Goal: Transaction & Acquisition: Purchase product/service

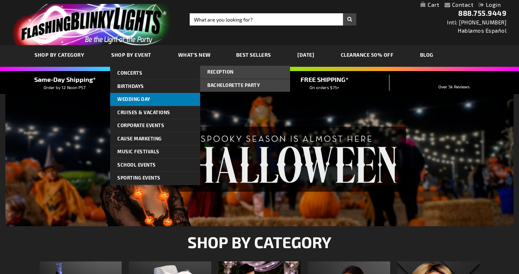
click at [135, 96] on link "Wedding Day" at bounding box center [155, 99] width 90 height 13
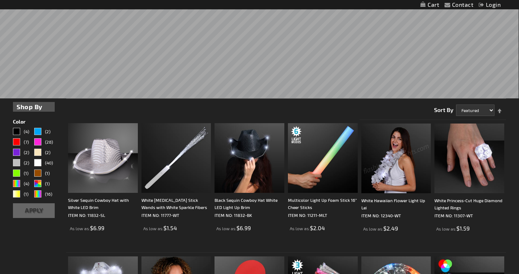
scroll to position [155, 0]
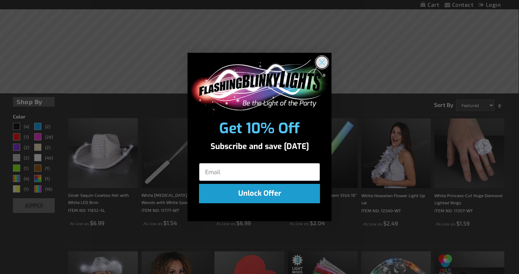
click at [324, 62] on circle "Close dialog" at bounding box center [322, 62] width 12 height 12
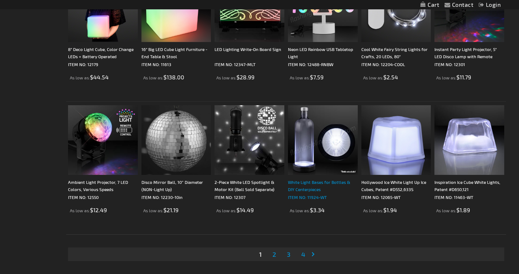
scroll to position [1420, 0]
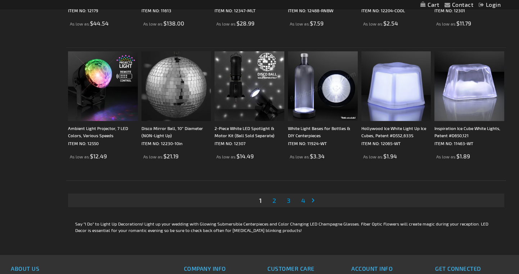
click at [274, 202] on span "2" at bounding box center [274, 201] width 4 height 8
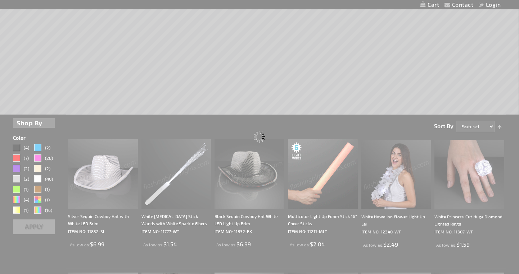
scroll to position [0, 0]
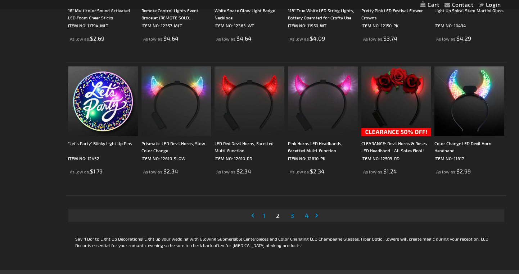
scroll to position [1432, 0]
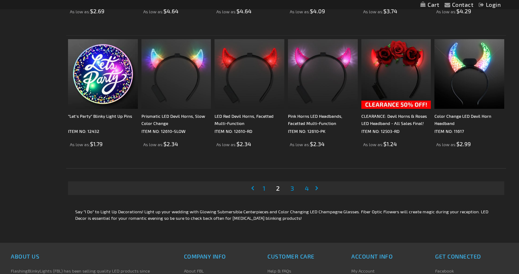
click at [293, 190] on span "3" at bounding box center [292, 189] width 4 height 8
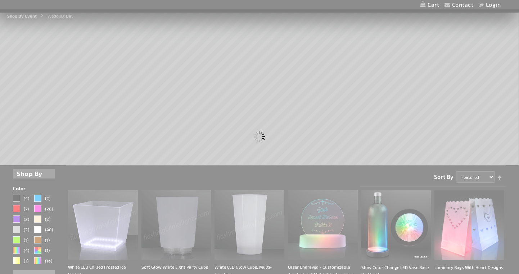
scroll to position [0, 0]
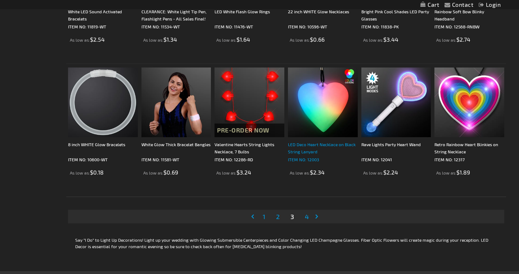
scroll to position [1411, 0]
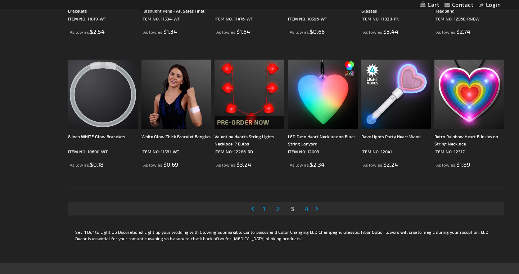
click at [306, 209] on span "4" at bounding box center [307, 209] width 4 height 8
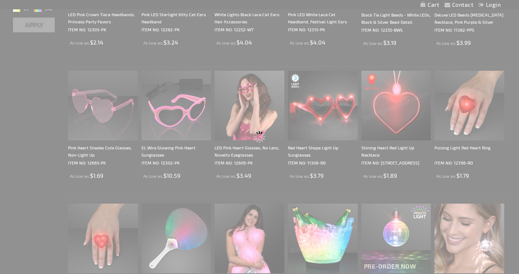
scroll to position [0, 0]
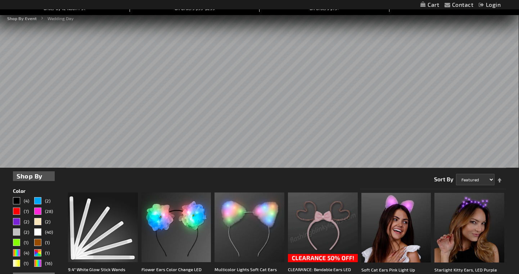
scroll to position [72, 0]
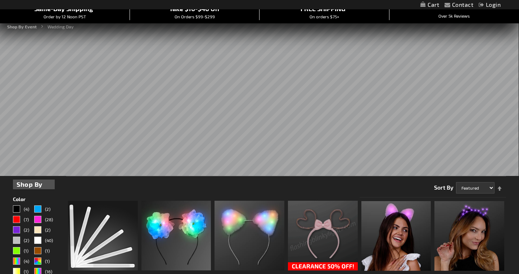
click at [439, 141] on rs-slide at bounding box center [259, 95] width 519 height 162
click at [40, 228] on div "Warm White" at bounding box center [37, 230] width 7 height 7
click at [37, 198] on div "Color" at bounding box center [34, 199] width 42 height 5
click at [49, 230] on span "(2)" at bounding box center [47, 230] width 5 height 5
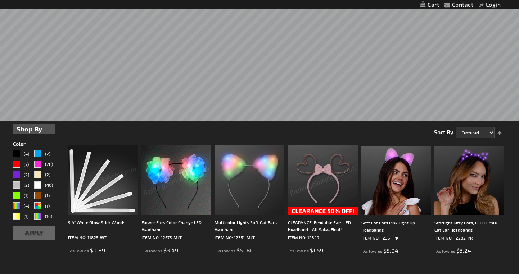
scroll to position [160, 0]
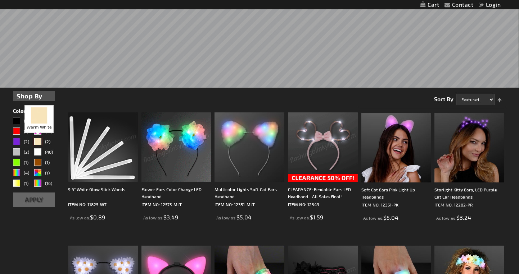
click at [40, 141] on div "Warm White" at bounding box center [37, 141] width 7 height 7
click at [33, 199] on button "Apply" at bounding box center [34, 200] width 42 height 15
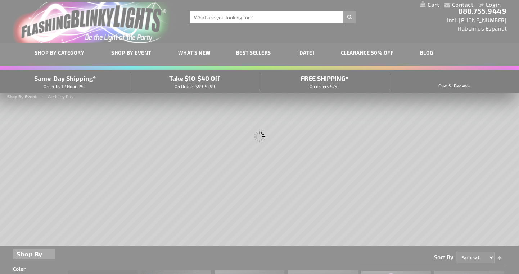
scroll to position [0, 0]
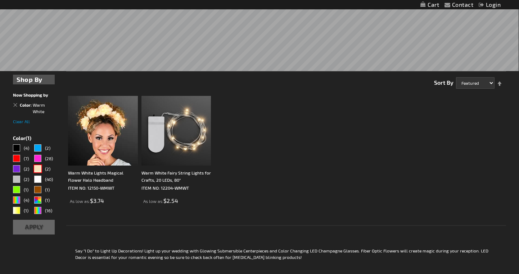
scroll to position [179, 0]
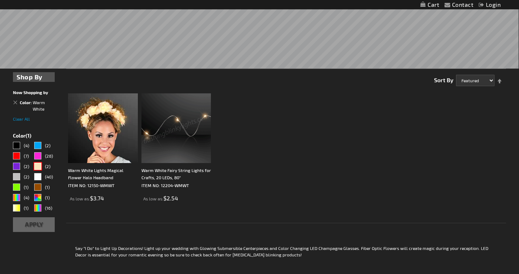
click at [199, 146] on img at bounding box center [176, 129] width 70 height 70
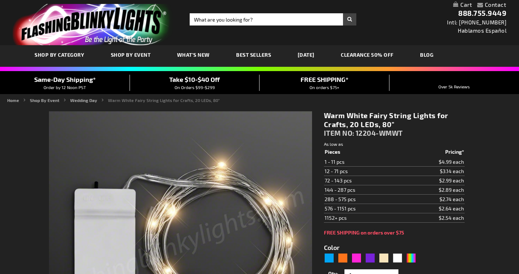
type input "5670"
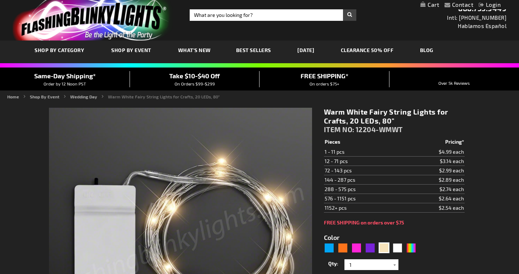
scroll to position [149, 0]
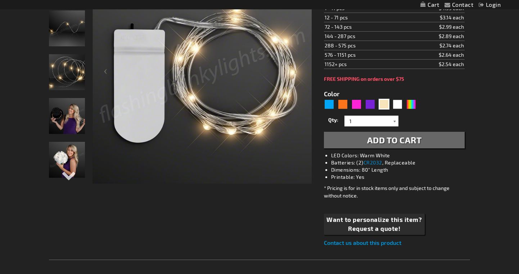
click at [395, 120] on div at bounding box center [394, 121] width 7 height 11
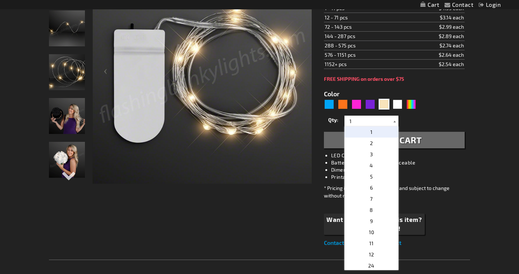
click at [395, 120] on div at bounding box center [394, 121] width 7 height 11
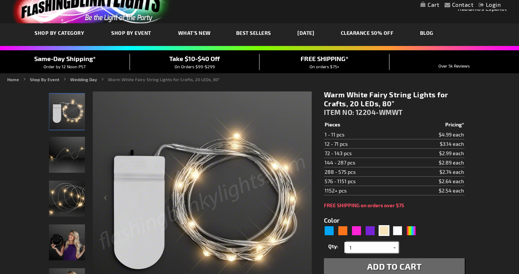
scroll to position [0, 0]
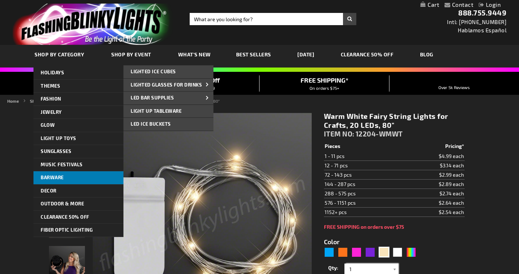
click at [92, 174] on link "Barware" at bounding box center [78, 178] width 90 height 13
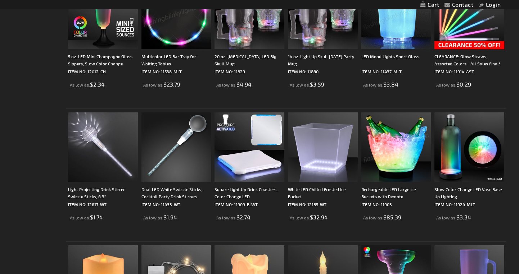
scroll to position [639, 0]
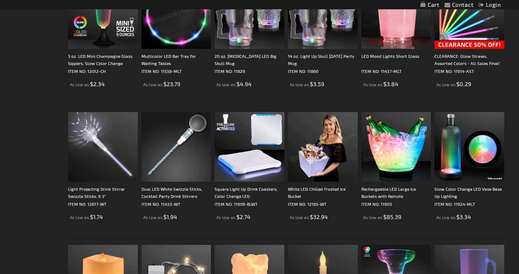
click at [323, 155] on img at bounding box center [323, 147] width 70 height 70
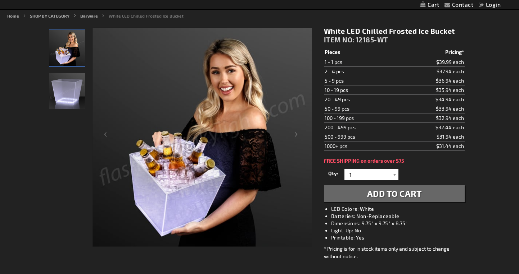
scroll to position [85, 0]
click at [382, 191] on span "Add to Cart" at bounding box center [394, 194] width 55 height 10
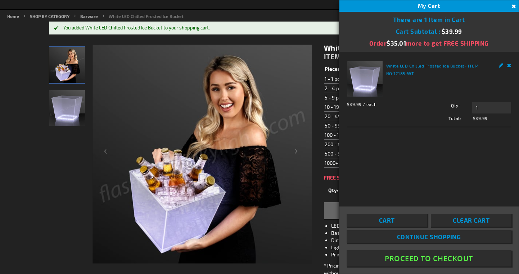
click at [413, 235] on span "Continue Shopping" at bounding box center [429, 236] width 64 height 7
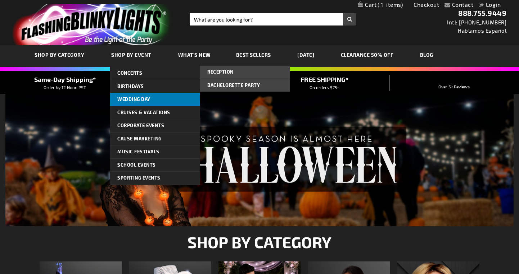
click at [139, 96] on span "Wedding Day" at bounding box center [133, 99] width 33 height 6
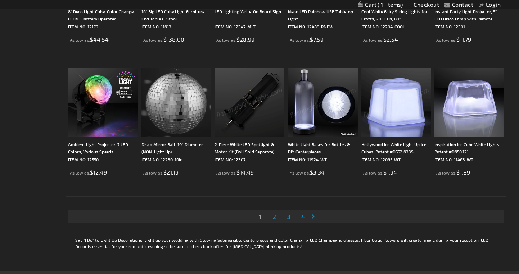
scroll to position [1408, 0]
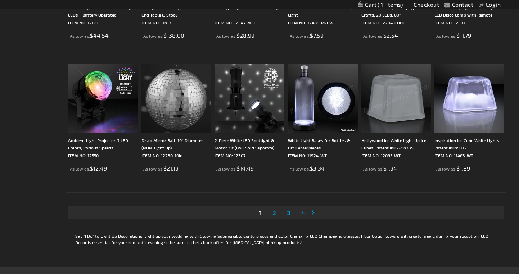
click at [275, 214] on span "2" at bounding box center [274, 213] width 4 height 8
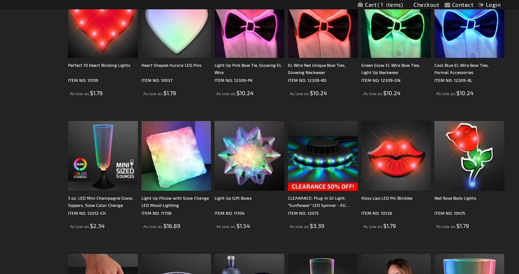
scroll to position [709, 0]
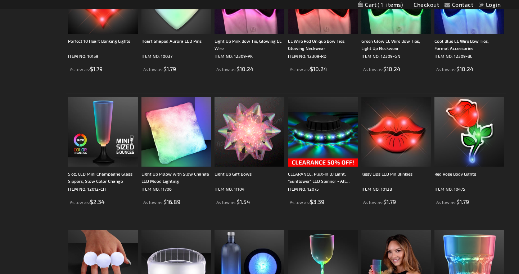
click at [255, 147] on img at bounding box center [249, 132] width 70 height 70
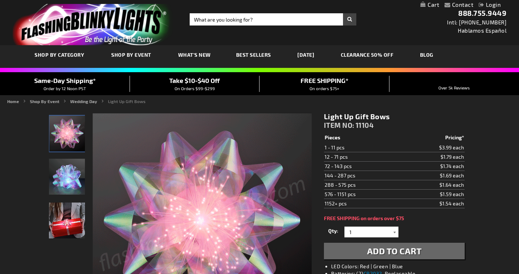
click at [395, 233] on div at bounding box center [394, 232] width 7 height 11
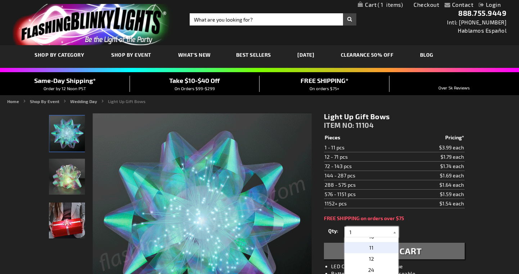
scroll to position [107, 0]
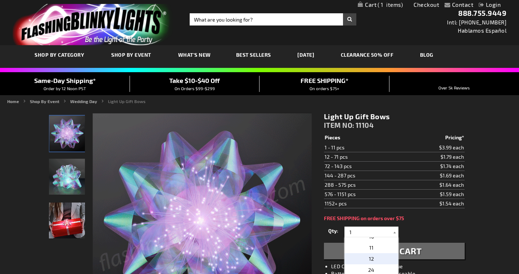
click at [376, 259] on p "12" at bounding box center [371, 259] width 54 height 11
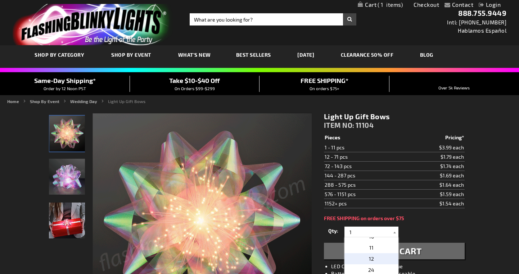
type input "12"
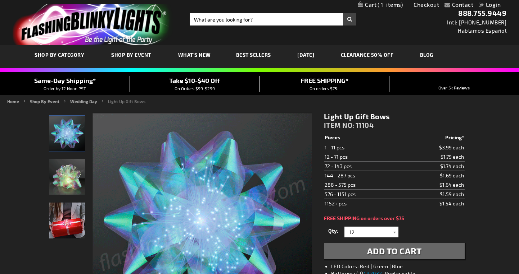
click at [401, 255] on span "Add to Cart" at bounding box center [394, 251] width 55 height 10
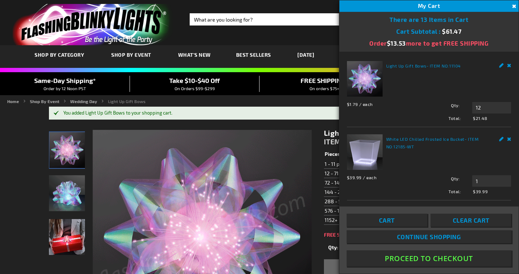
click at [415, 237] on span "Continue Shopping" at bounding box center [429, 236] width 64 height 7
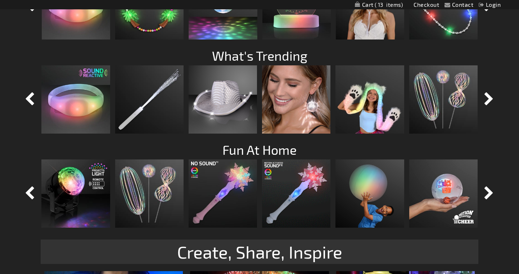
scroll to position [571, 0]
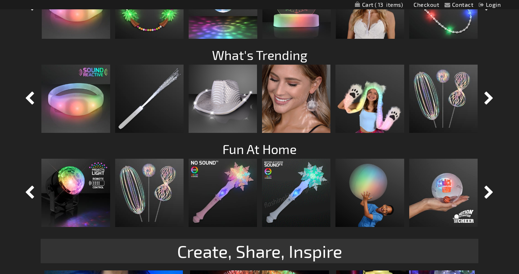
click at [290, 105] on img at bounding box center [296, 99] width 68 height 68
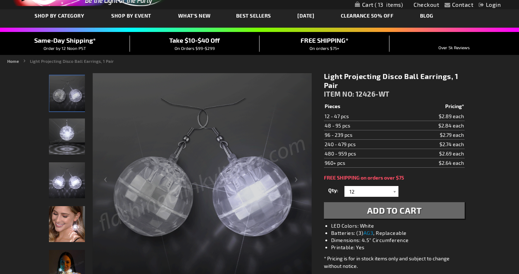
scroll to position [41, 0]
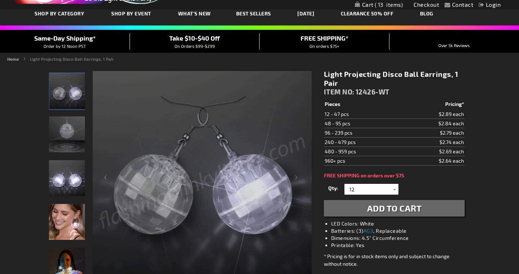
click at [403, 206] on span "Add to Cart" at bounding box center [394, 208] width 55 height 10
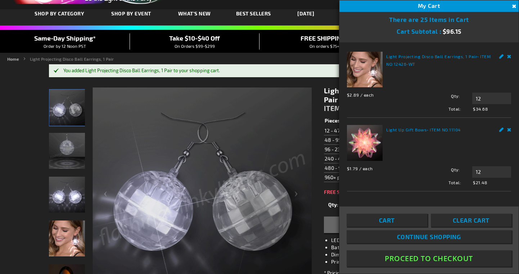
scroll to position [0, 0]
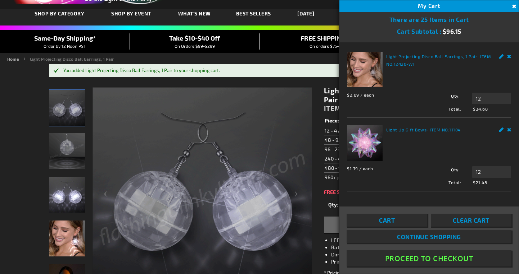
click at [509, 55] on link "Remove" at bounding box center [509, 56] width 4 height 8
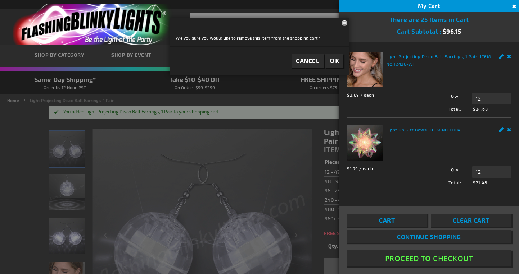
click at [335, 61] on span "OK" at bounding box center [333, 61] width 9 height 8
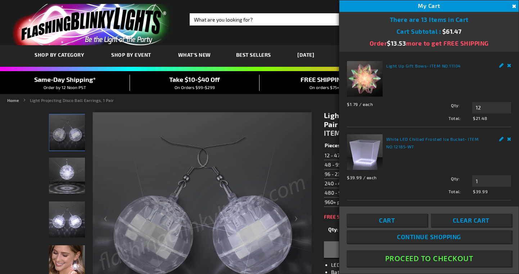
click at [513, 5] on button "Close" at bounding box center [513, 7] width 8 height 8
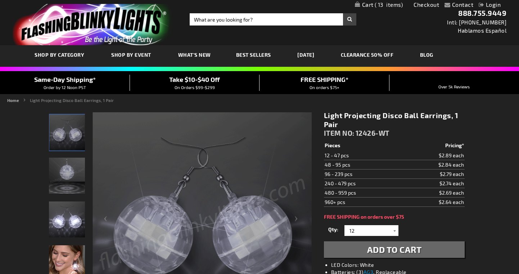
click at [319, 53] on link "[DATE]" at bounding box center [306, 55] width 28 height 24
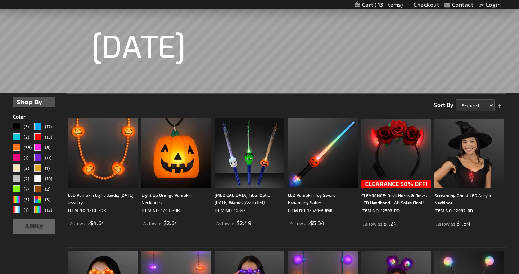
scroll to position [105, 0]
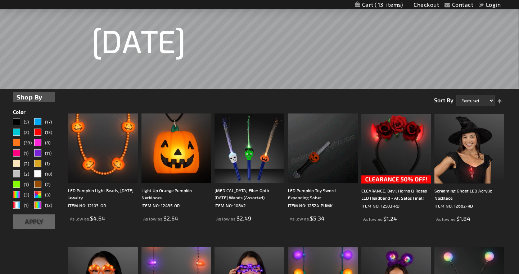
click at [334, 153] on img at bounding box center [323, 149] width 70 height 70
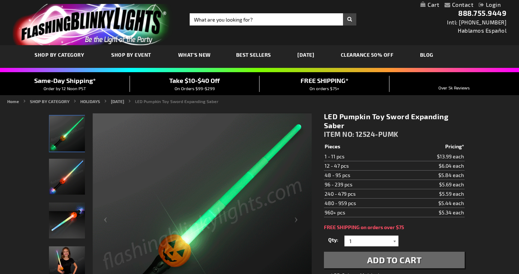
click at [395, 240] on div at bounding box center [394, 241] width 7 height 11
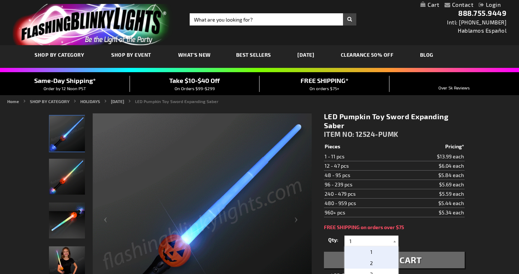
click at [378, 263] on p "2" at bounding box center [371, 263] width 54 height 11
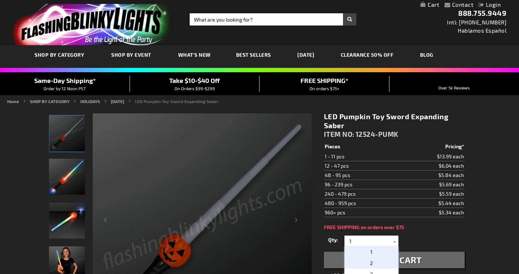
type input "2"
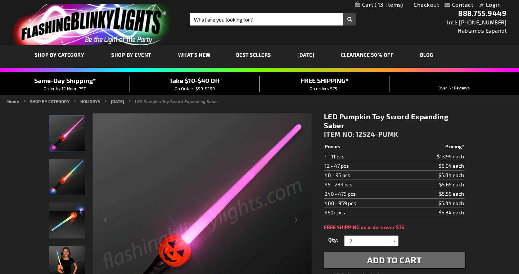
click at [397, 257] on span "Add to Cart" at bounding box center [394, 260] width 55 height 10
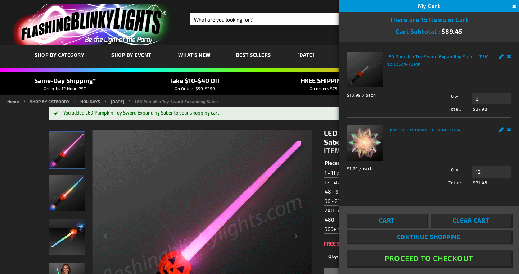
click at [514, 6] on button "Close" at bounding box center [513, 7] width 8 height 8
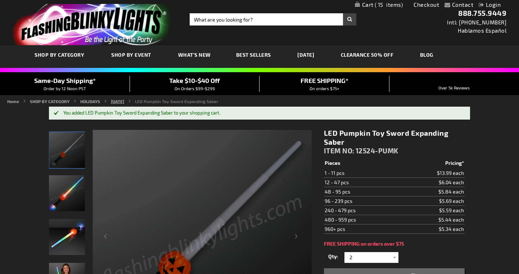
click at [123, 101] on link "[DATE]" at bounding box center [117, 101] width 13 height 5
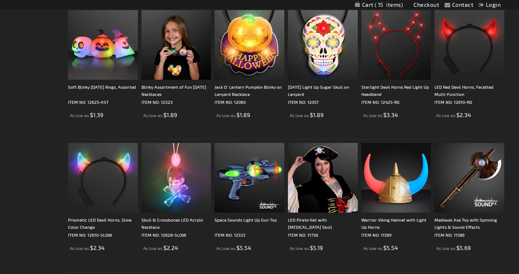
scroll to position [1304, 0]
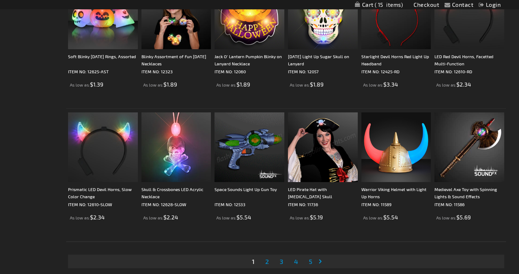
click at [268, 261] on span "2" at bounding box center [267, 262] width 4 height 8
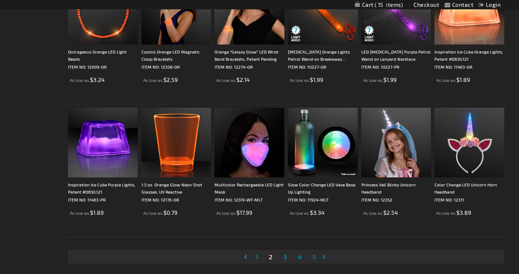
scroll to position [1329, 0]
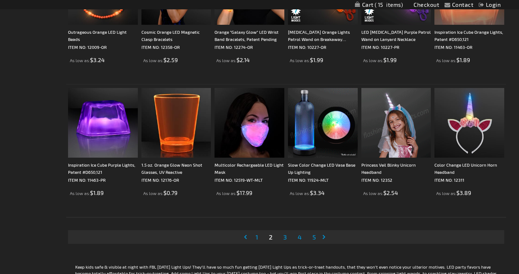
click at [327, 136] on img at bounding box center [323, 123] width 70 height 70
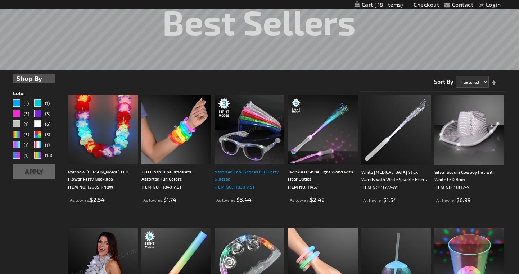
scroll to position [129, 0]
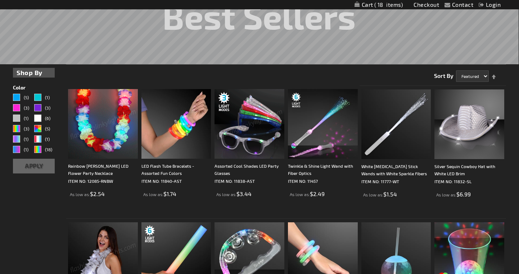
click at [114, 147] on img at bounding box center [103, 124] width 70 height 70
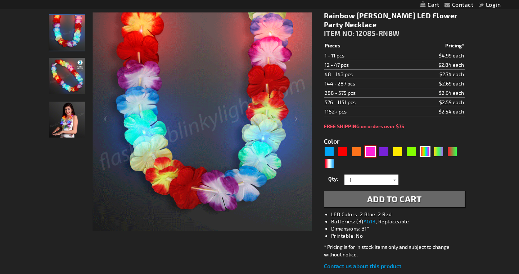
click at [373, 153] on div "Pink" at bounding box center [370, 151] width 11 height 11
type input "5639"
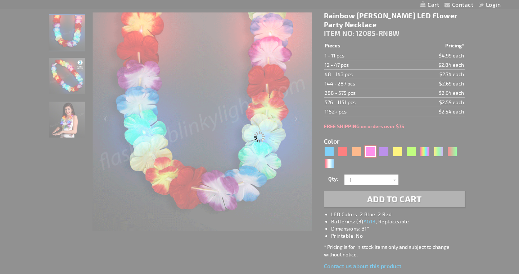
type input "12085-PK"
type input "Customize - Light Up Pink Lei Flower Necklaces - ITEM NO: 12085-PK"
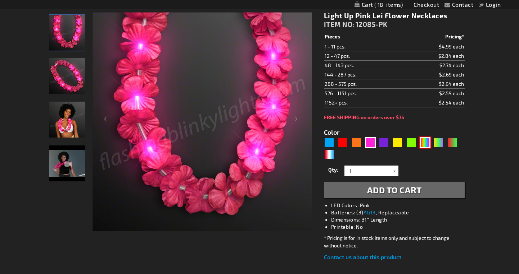
click at [427, 143] on div "MLT" at bounding box center [424, 142] width 11 height 11
type input "5635"
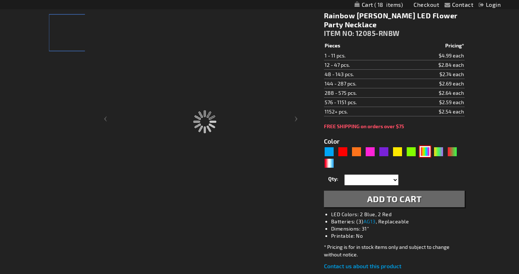
type input "12085-RNBW"
type input "Customize - Rainbow Leis LED Flower Party Necklace - ITEM NO: 12085-RNBW"
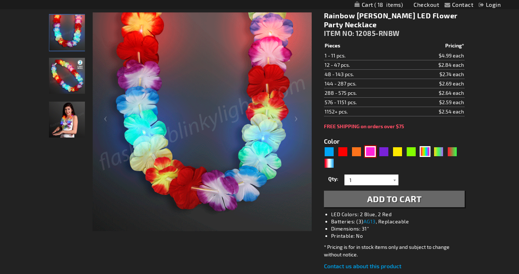
click at [370, 151] on div "Pink" at bounding box center [370, 151] width 11 height 11
type input "5639"
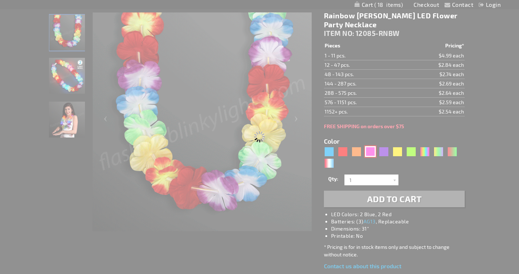
type input "12085-PK"
type input "Customize - Light Up Pink Lei Flower Necklaces - ITEM NO: 12085-PK"
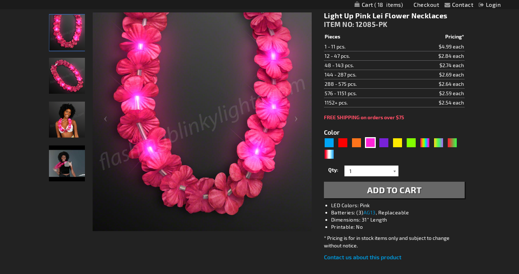
click at [395, 171] on div at bounding box center [394, 171] width 7 height 11
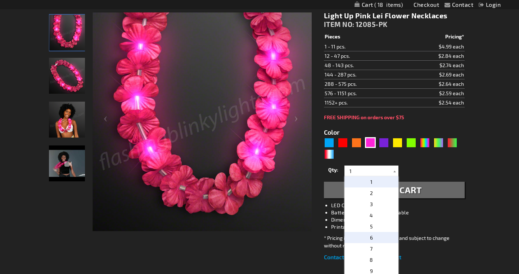
click at [376, 237] on p "6" at bounding box center [371, 237] width 54 height 11
type input "6"
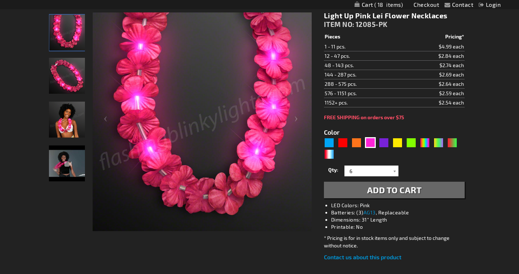
click at [399, 191] on span "Add to Cart" at bounding box center [394, 190] width 55 height 10
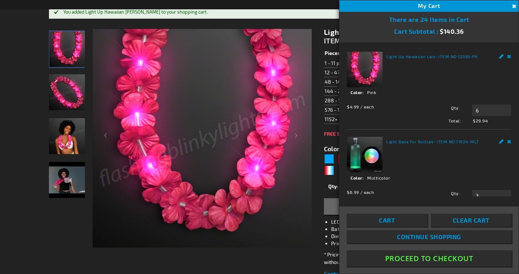
click at [513, 6] on button "Close" at bounding box center [513, 7] width 8 height 8
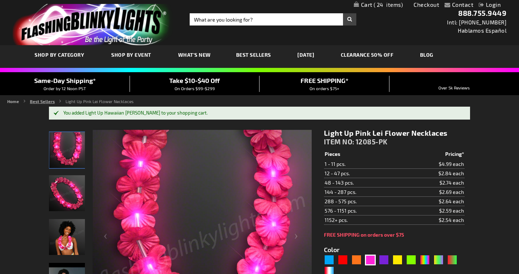
click at [46, 102] on link "Best Sellers" at bounding box center [42, 101] width 25 height 5
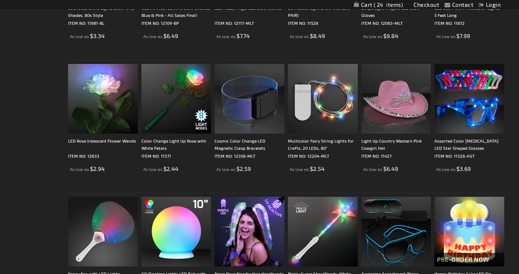
scroll to position [1220, 0]
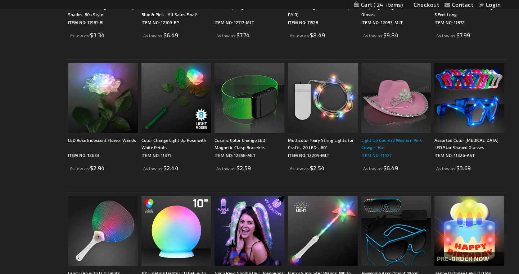
click at [387, 146] on div "Light Up Country Western Pink Cowgirl Hat" at bounding box center [396, 144] width 70 height 14
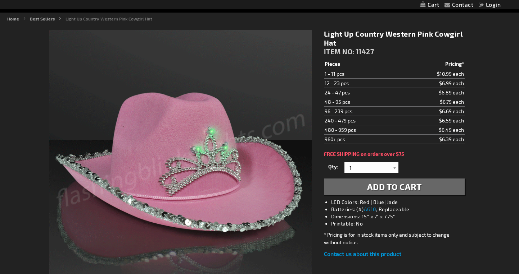
scroll to position [92, 0]
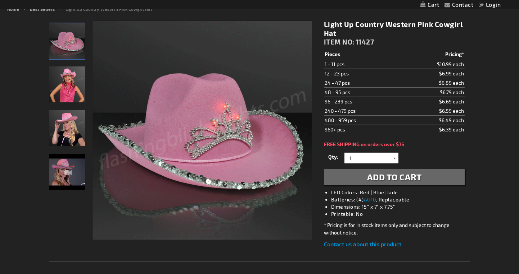
click at [395, 158] on div at bounding box center [394, 158] width 7 height 11
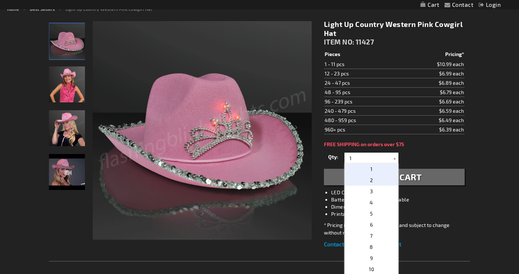
click at [372, 178] on span "2" at bounding box center [371, 180] width 3 height 6
type input "2"
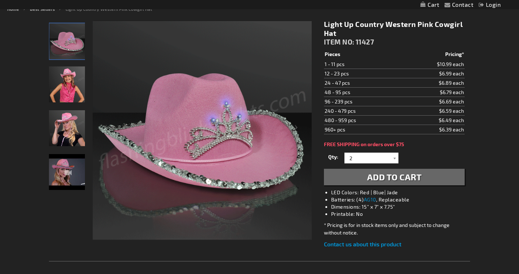
click at [383, 176] on span "Add to Cart" at bounding box center [394, 177] width 55 height 10
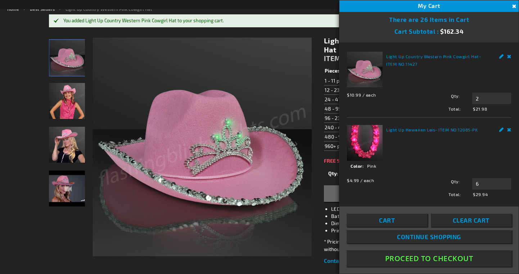
click at [512, 8] on button "Close" at bounding box center [513, 7] width 8 height 8
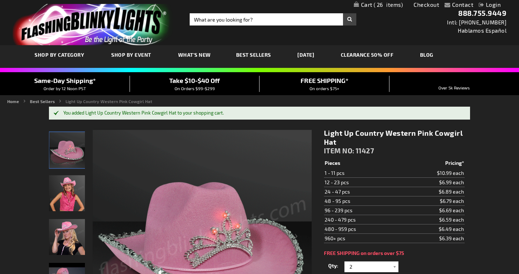
scroll to position [0, 0]
click at [67, 189] on img "Girl wearing Light Up Country Western Pink Cowgirl Hat" at bounding box center [67, 194] width 36 height 36
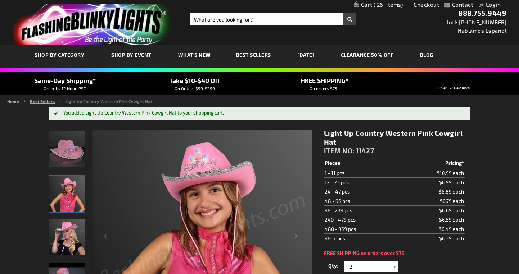
click at [40, 99] on link "Best Sellers" at bounding box center [42, 101] width 25 height 5
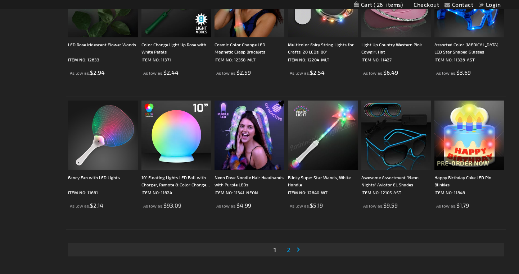
scroll to position [1317, 0]
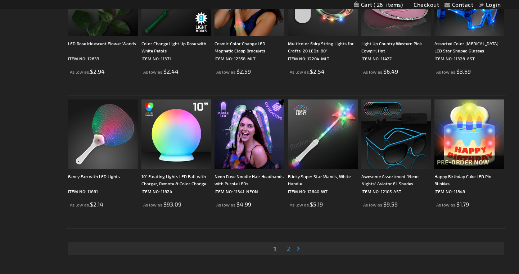
click at [291, 248] on link "Page 2" at bounding box center [288, 249] width 6 height 11
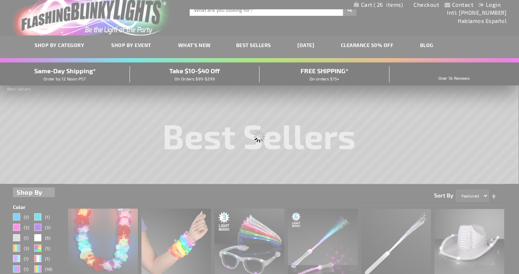
scroll to position [0, 0]
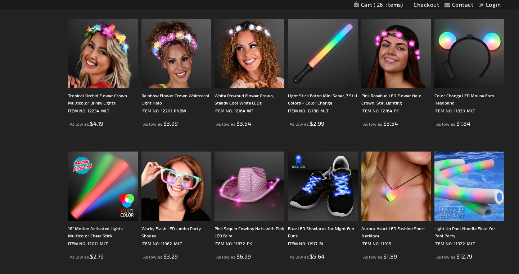
scroll to position [601, 0]
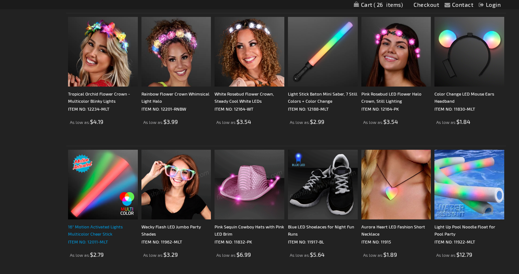
click at [99, 229] on div "16" Motion Activated Lights Multicolor Cheer Stick" at bounding box center [103, 230] width 70 height 14
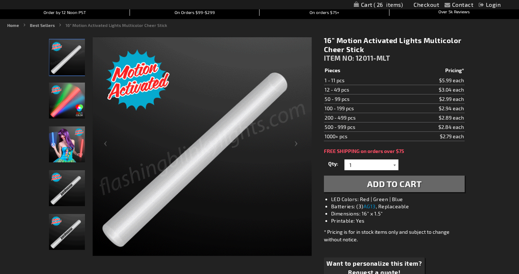
click at [395, 163] on div at bounding box center [394, 165] width 7 height 11
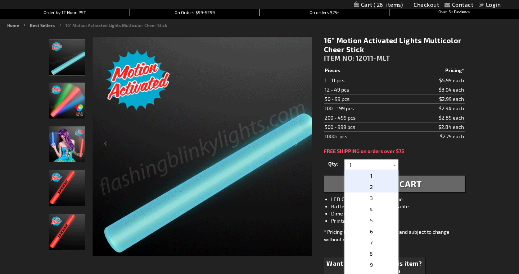
click at [376, 186] on p "2" at bounding box center [371, 187] width 54 height 11
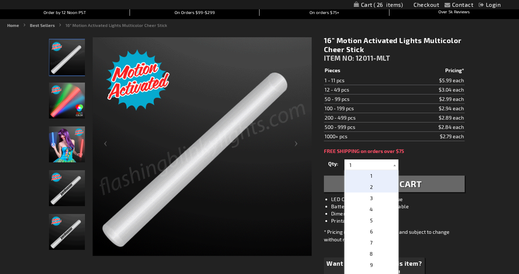
type input "2"
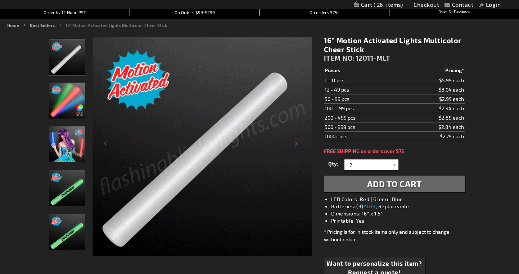
click at [396, 181] on span "Add to Cart" at bounding box center [394, 184] width 55 height 10
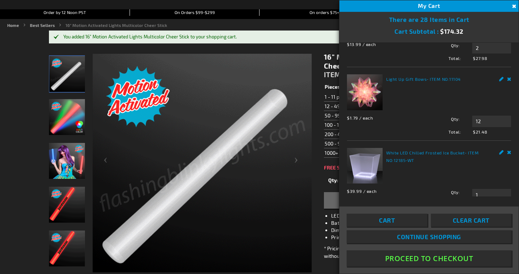
scroll to position [280, 0]
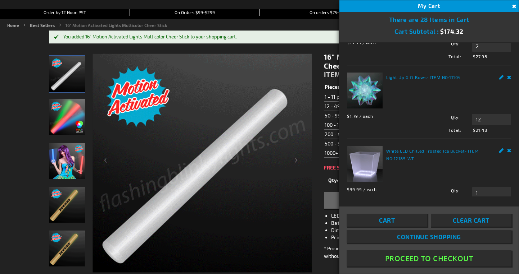
click at [509, 7] on link "Remove" at bounding box center [509, 3] width 4 height 8
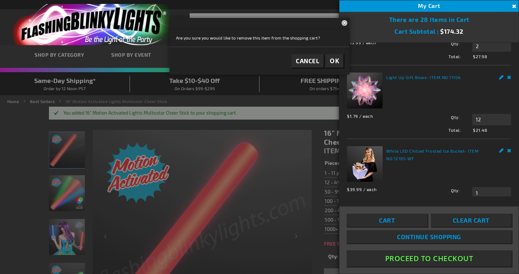
click at [337, 61] on span "OK" at bounding box center [333, 61] width 9 height 8
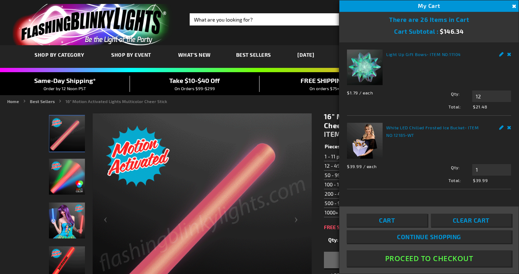
scroll to position [319, 0]
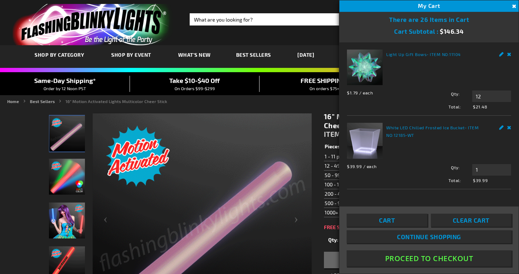
click at [432, 260] on button "Proceed To Checkout" at bounding box center [428, 259] width 165 height 16
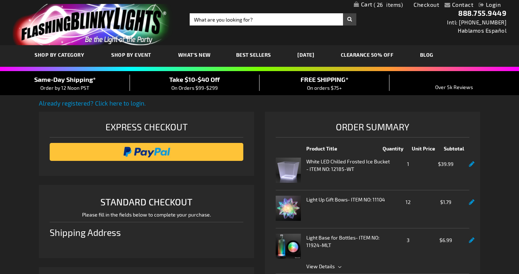
select select "US"
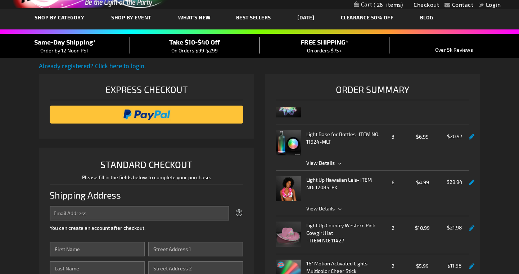
scroll to position [38, 0]
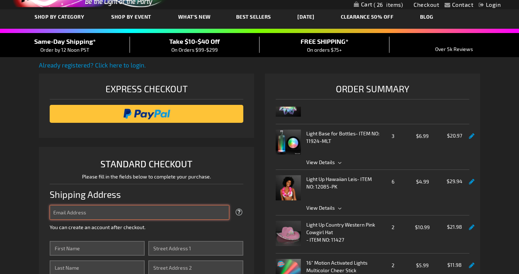
click at [121, 211] on input "Email Address" at bounding box center [139, 212] width 179 height 15
type input "[EMAIL_ADDRESS][DOMAIN_NAME]"
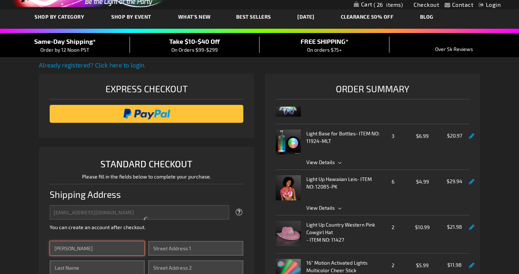
type input "Jen"
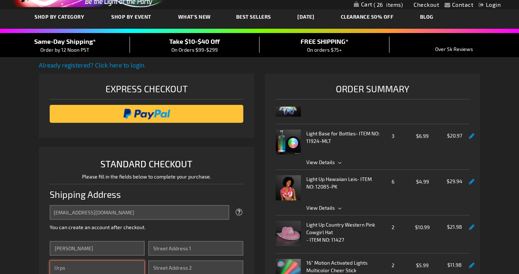
type input "Urps"
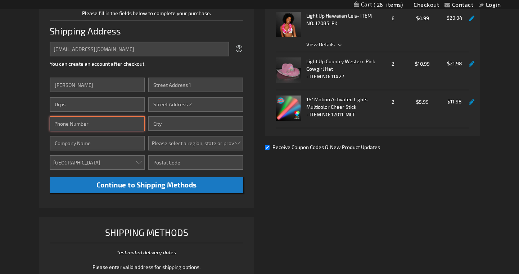
scroll to position [203, 0]
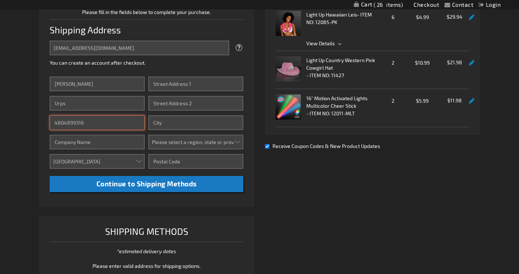
type input "4804899316"
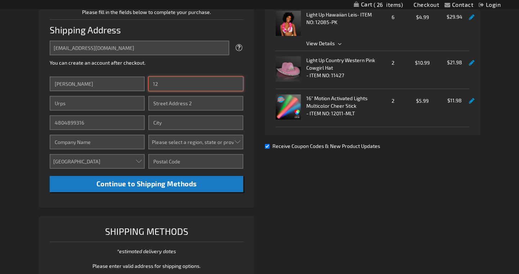
type input "1"
type input "31234"
type input "31234 N 117th Dr"
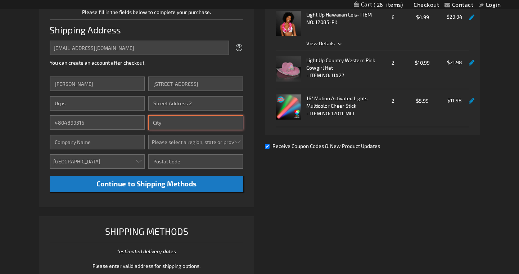
type input "Peoria"
select select "4"
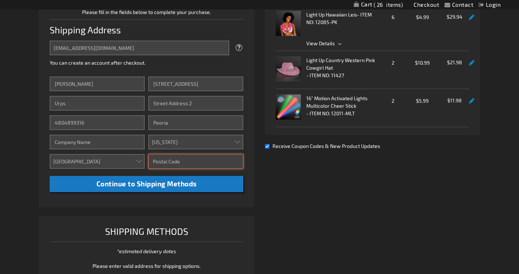
type input "85383"
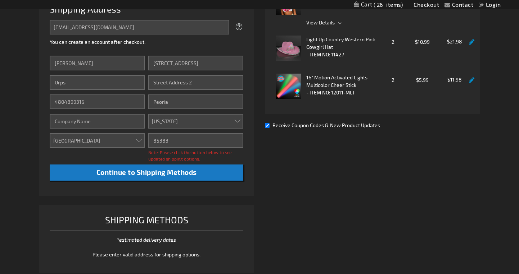
scroll to position [219, 0]
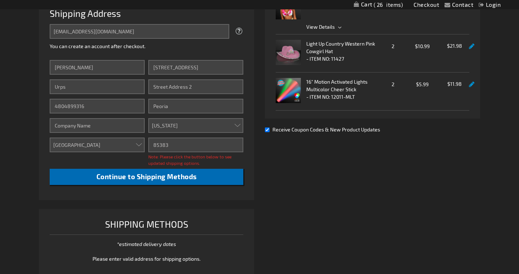
click at [186, 176] on span "Continue to Shipping Methods" at bounding box center [146, 177] width 100 height 8
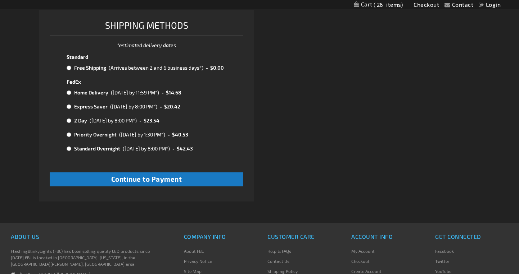
scroll to position [411, 0]
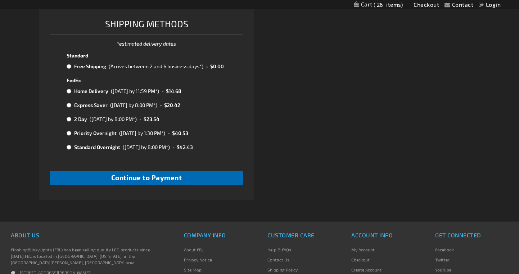
click at [172, 174] on span "Continue to Payment" at bounding box center [146, 178] width 71 height 8
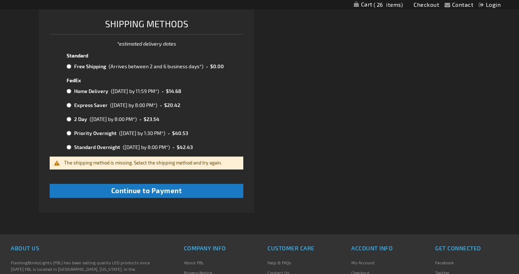
click at [69, 65] on input "radio" at bounding box center [69, 67] width 5 height 6
radio input "true"
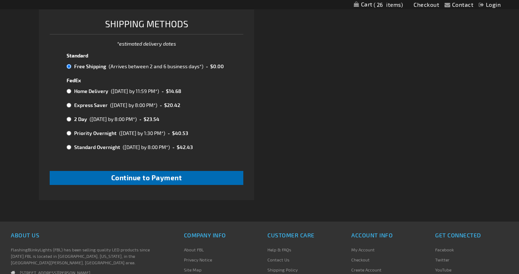
click at [167, 174] on span "Continue to Payment" at bounding box center [146, 178] width 71 height 8
checkbox input "true"
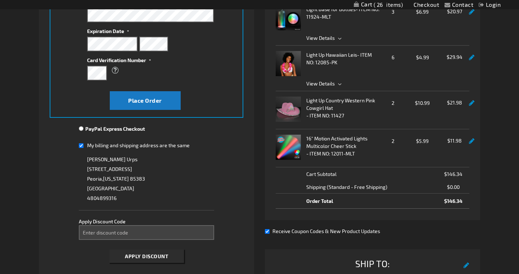
scroll to position [164, 0]
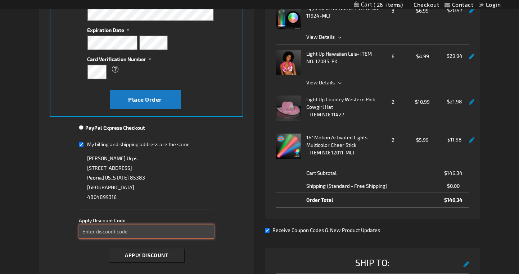
click at [173, 229] on input "Enter discount code" at bounding box center [146, 231] width 135 height 15
click at [167, 254] on span "Apply Discount" at bounding box center [146, 256] width 43 height 6
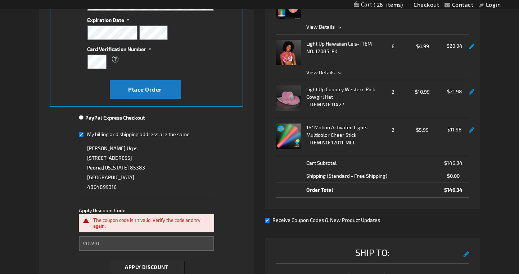
scroll to position [180, 0]
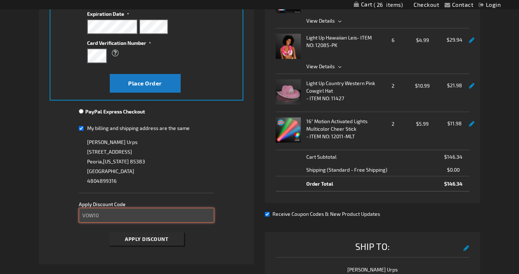
click at [94, 214] on input "VOW10" at bounding box center [146, 215] width 135 height 15
type input "VOWs10"
click at [154, 236] on span "Apply Discount" at bounding box center [146, 239] width 43 height 6
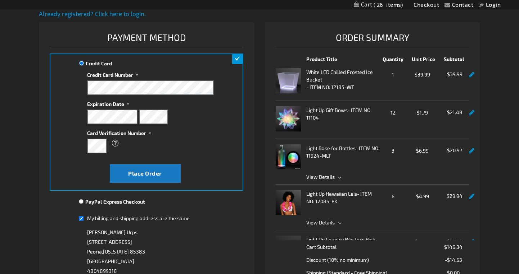
scroll to position [94, 0]
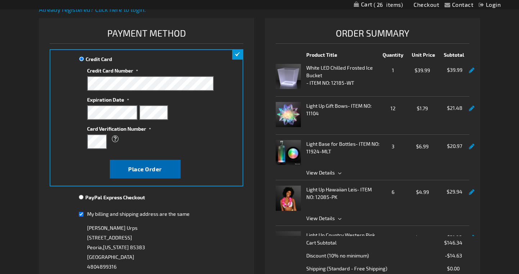
click at [143, 169] on span "Place Order" at bounding box center [145, 169] width 34 height 7
